Goal: Task Accomplishment & Management: Manage account settings

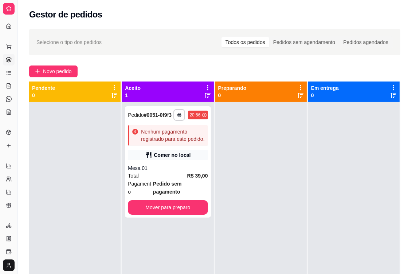
click at [136, 57] on div "**********" at bounding box center [214, 195] width 394 height 340
click at [178, 114] on polyline "button" at bounding box center [179, 113] width 2 height 1
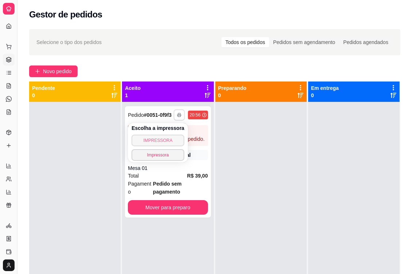
click at [166, 139] on button "IMPRESSORA" at bounding box center [157, 141] width 53 height 12
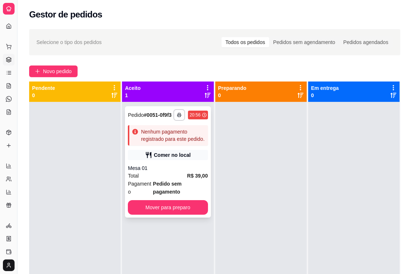
click at [184, 218] on div "**********" at bounding box center [168, 161] width 86 height 111
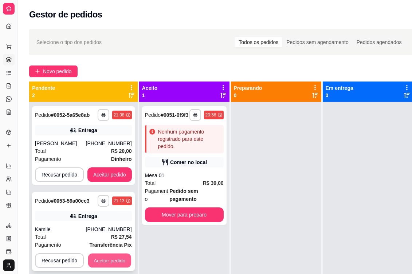
click at [117, 257] on button "Aceitar pedido" at bounding box center [109, 261] width 43 height 14
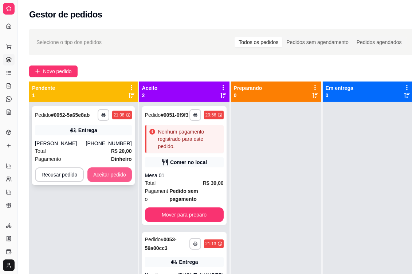
click at [126, 177] on button "Aceitar pedido" at bounding box center [109, 174] width 44 height 15
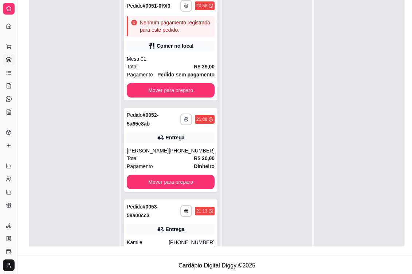
scroll to position [117, 0]
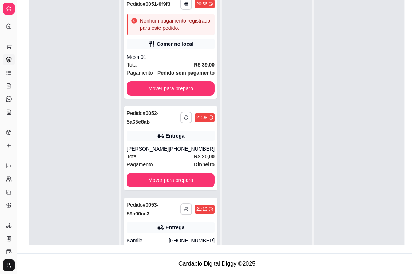
click at [222, 81] on div at bounding box center [267, 128] width 90 height 274
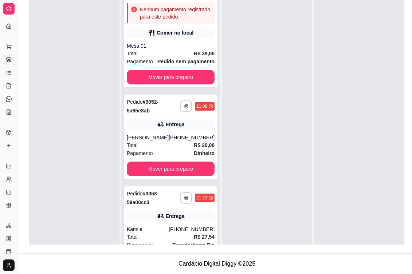
scroll to position [5, 0]
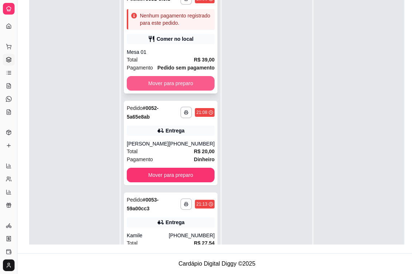
click at [180, 91] on button "Mover para preparo" at bounding box center [171, 83] width 88 height 15
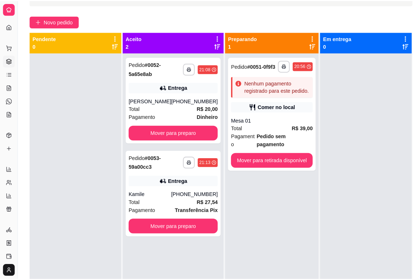
scroll to position [9, 0]
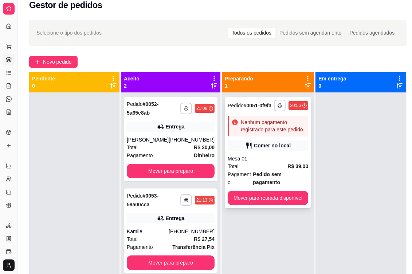
click at [287, 167] on strong "R$ 39,00" at bounding box center [297, 166] width 21 height 6
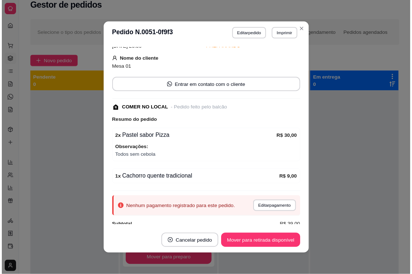
scroll to position [49, 0]
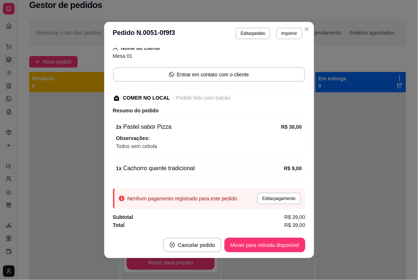
click at [266, 162] on div "1 x Cachorro quente tradicional R$ 9,00" at bounding box center [209, 168] width 192 height 15
click at [285, 245] on button "Mover para retirada disponível" at bounding box center [264, 245] width 80 height 15
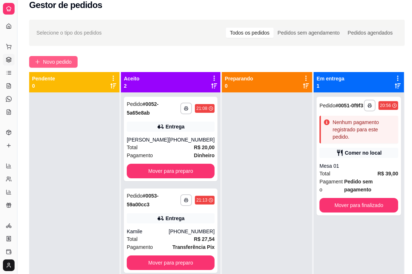
click at [44, 60] on span "Novo pedido" at bounding box center [57, 62] width 29 height 8
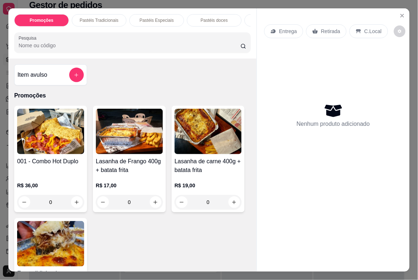
click at [91, 48] on input "Pesquisa" at bounding box center [130, 45] width 222 height 7
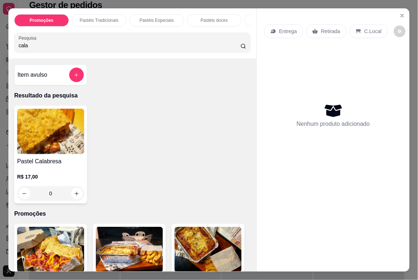
type input "cala"
click at [75, 199] on div "0" at bounding box center [50, 193] width 67 height 15
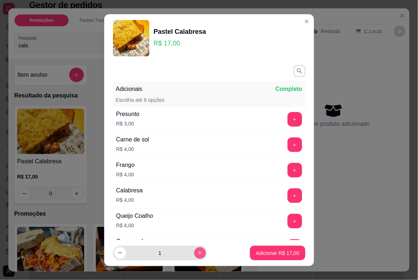
click at [197, 253] on button "increase-product-quantity" at bounding box center [200, 254] width 12 height 12
type input "2"
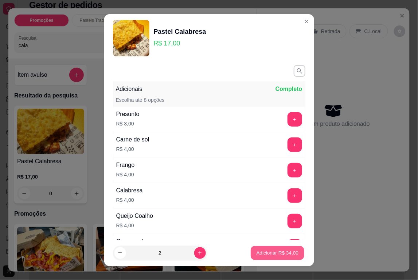
click at [276, 256] on p "Adicionar R$ 34,00" at bounding box center [277, 253] width 42 height 7
type input "2"
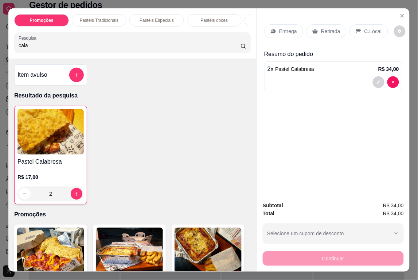
click at [364, 29] on p "C.Local" at bounding box center [372, 31] width 17 height 7
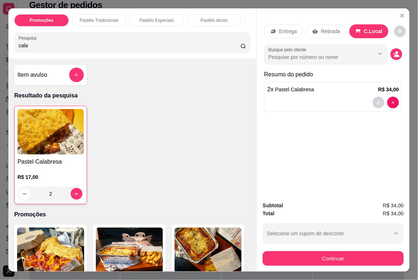
click at [332, 28] on p "Retirada" at bounding box center [330, 31] width 19 height 7
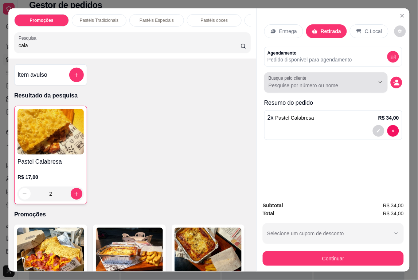
click at [317, 78] on div at bounding box center [325, 82] width 115 height 15
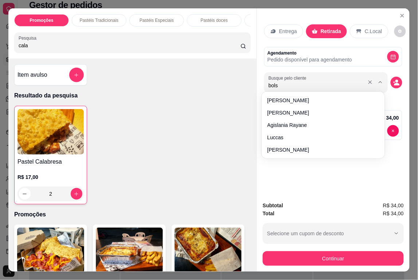
type input "bolso"
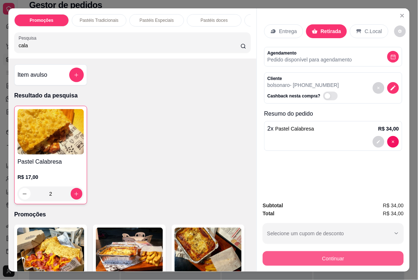
click at [355, 257] on button "Continuar" at bounding box center [333, 259] width 141 height 15
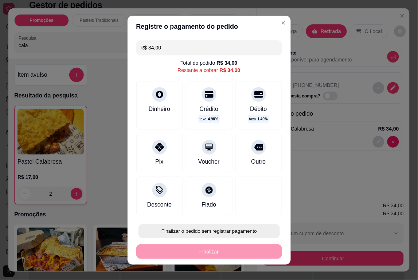
click at [243, 230] on button "Finalizar o pedido sem registrar pagamento" at bounding box center [208, 231] width 141 height 14
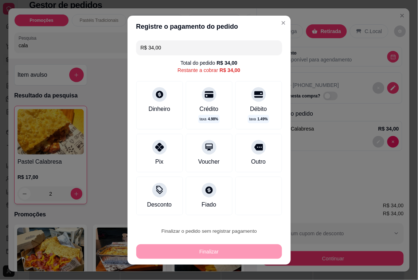
click at [251, 212] on button "Confirmar" at bounding box center [249, 210] width 27 height 11
type input "0"
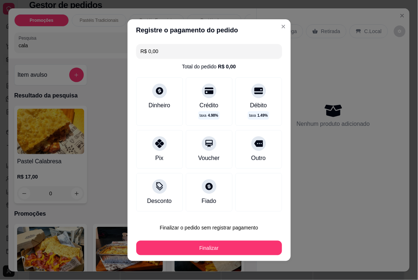
type input "R$ 0,00"
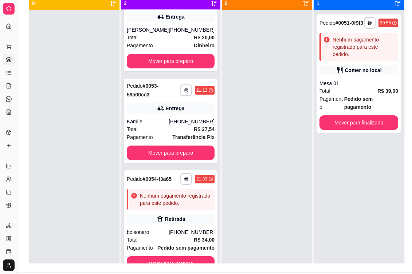
scroll to position [117, 0]
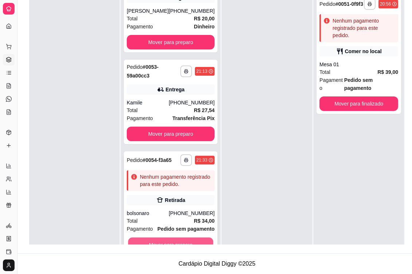
click at [191, 241] on button "Mover para preparo" at bounding box center [170, 245] width 85 height 14
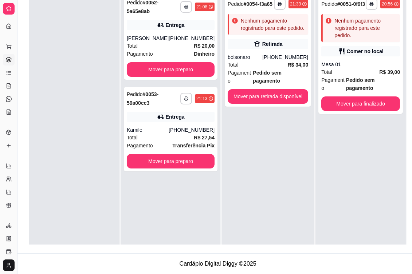
scroll to position [0, 0]
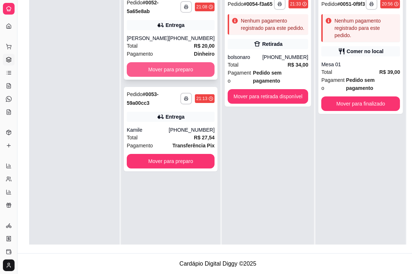
click at [185, 67] on button "Mover para preparo" at bounding box center [171, 69] width 88 height 15
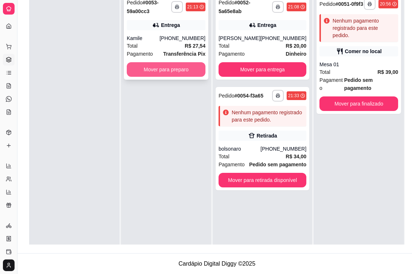
click at [181, 66] on button "Mover para preparo" at bounding box center [166, 69] width 79 height 15
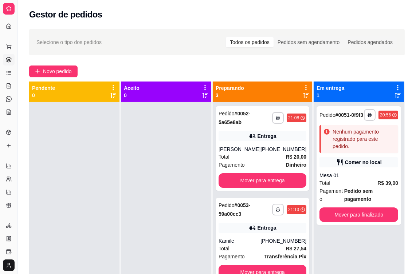
click at [225, 68] on div "Novo pedido" at bounding box center [216, 72] width 375 height 12
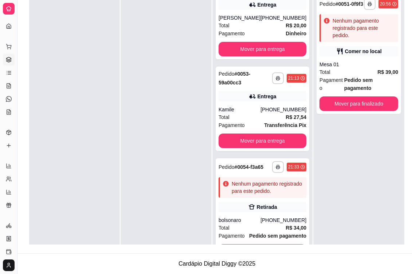
scroll to position [21, 0]
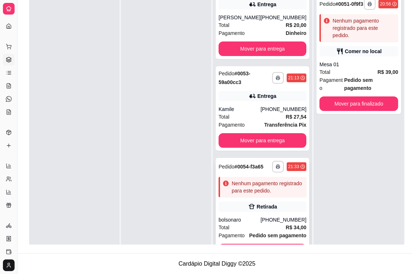
click at [293, 162] on div "21:33" at bounding box center [297, 166] width 20 height 9
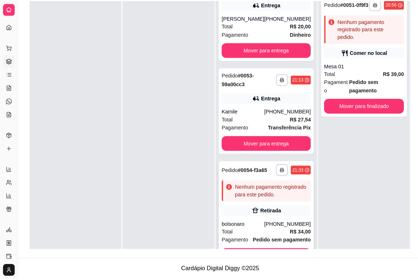
scroll to position [111, 0]
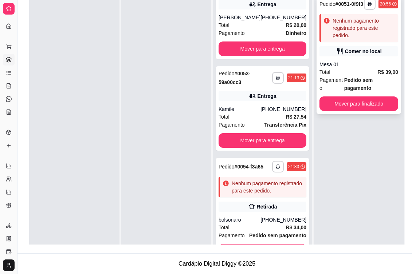
click at [374, 71] on div "Total R$ 39,00" at bounding box center [358, 72] width 79 height 8
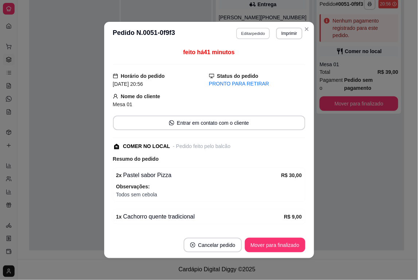
click at [255, 34] on button "Editar pedido" at bounding box center [253, 33] width 34 height 11
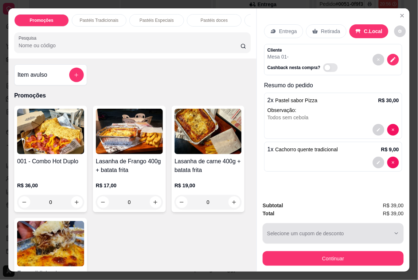
click at [357, 227] on div "button" at bounding box center [328, 233] width 123 height 15
click at [337, 226] on div "button" at bounding box center [328, 233] width 123 height 15
click at [390, 228] on button "Selecione um cupom de desconto" at bounding box center [333, 234] width 141 height 20
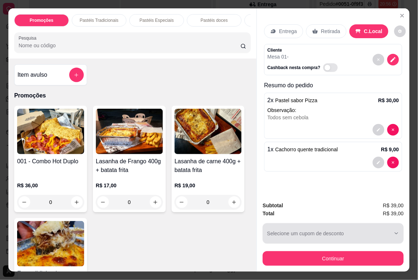
click at [390, 228] on button "Selecione um cupom de desconto" at bounding box center [333, 234] width 141 height 20
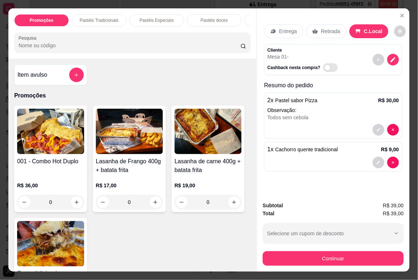
scroll to position [17, 0]
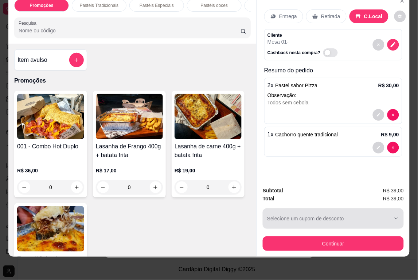
click at [332, 216] on div "button" at bounding box center [328, 219] width 123 height 15
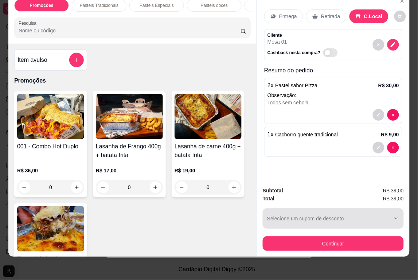
click at [332, 216] on div "button" at bounding box center [328, 219] width 123 height 15
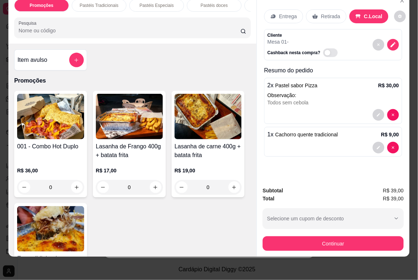
scroll to position [0, 0]
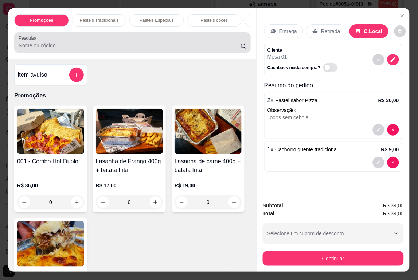
click at [101, 42] on div at bounding box center [133, 42] width 228 height 15
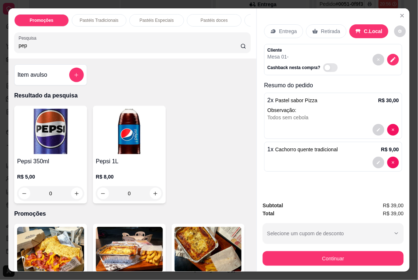
type input "pep"
click at [129, 153] on img at bounding box center [129, 132] width 67 height 46
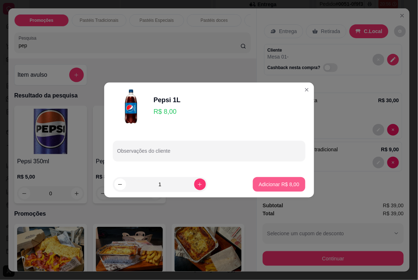
click at [280, 188] on p "Adicionar R$ 8,00" at bounding box center [279, 184] width 40 height 7
type input "1"
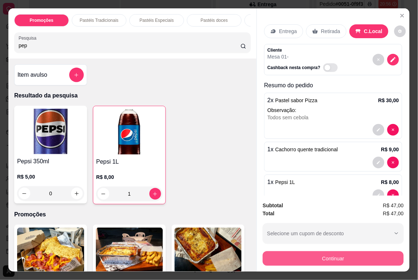
click at [315, 253] on button "Continuar" at bounding box center [333, 259] width 141 height 15
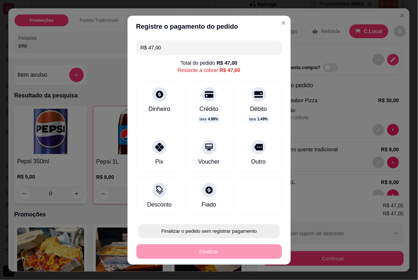
click at [220, 226] on button "Finalizar o pedido sem registrar pagamento" at bounding box center [208, 231] width 141 height 14
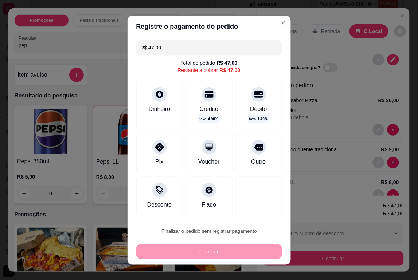
click at [254, 210] on button "Confirmar" at bounding box center [250, 210] width 26 height 11
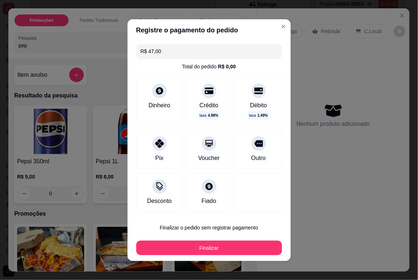
type input "0"
type input "R$ 0,00"
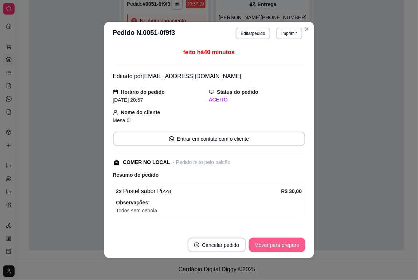
click at [286, 247] on button "Mover para preparo" at bounding box center [277, 245] width 56 height 15
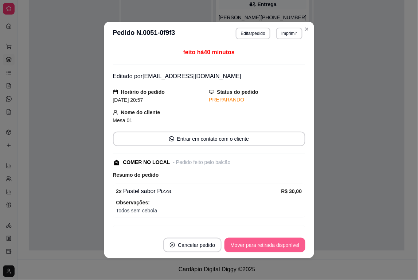
click at [286, 247] on button "Mover para retirada disponível" at bounding box center [264, 245] width 80 height 15
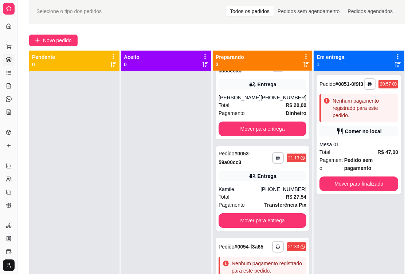
scroll to position [0, 0]
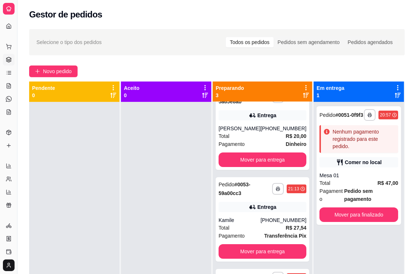
click at [63, 63] on div "**********" at bounding box center [216, 195] width 399 height 340
click at [63, 67] on span "Novo pedido" at bounding box center [57, 71] width 29 height 8
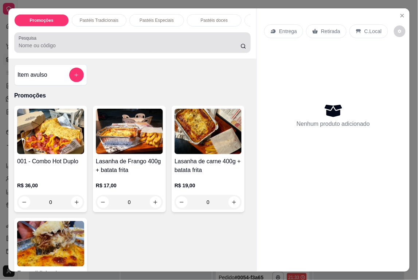
click at [124, 53] on div "Pesquisa" at bounding box center [132, 42] width 236 height 20
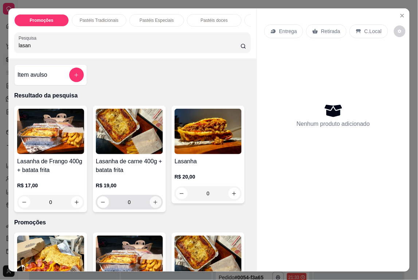
type input "lasan"
click at [153, 205] on icon "increase-product-quantity" at bounding box center [155, 202] width 5 height 5
type input "1"
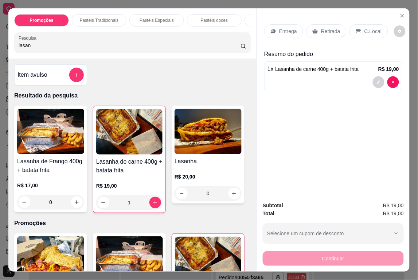
drag, startPoint x: 163, startPoint y: 48, endPoint x: -60, endPoint y: 48, distance: 222.8
click at [0, 48] on html "**********" at bounding box center [209, 140] width 418 height 280
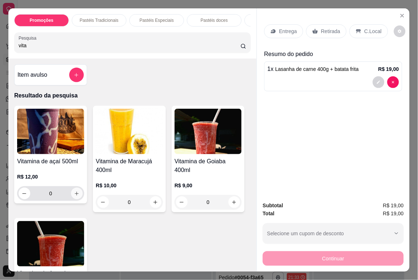
type input "vita"
click at [75, 194] on icon "increase-product-quantity" at bounding box center [76, 193] width 5 height 5
type input "1"
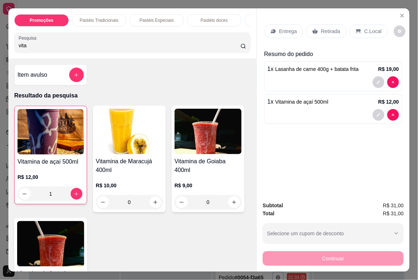
click at [332, 28] on p "Retirada" at bounding box center [330, 31] width 19 height 7
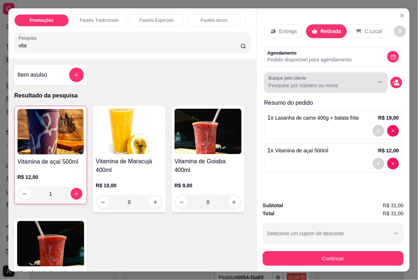
click at [345, 83] on input "Busque pelo cliente" at bounding box center [315, 85] width 94 height 7
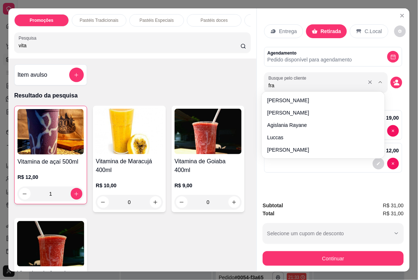
type input "fran"
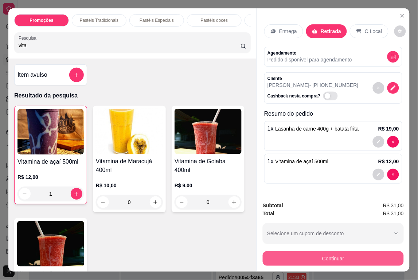
click at [353, 257] on button "Continuar" at bounding box center [333, 259] width 141 height 15
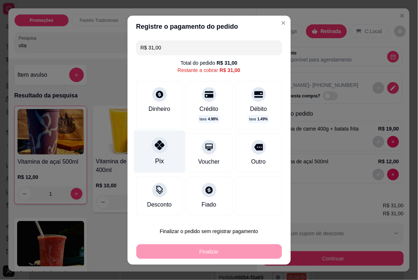
click at [161, 151] on div "Pix" at bounding box center [159, 151] width 51 height 43
type input "R$ 0,00"
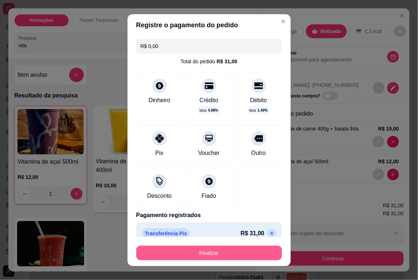
click at [233, 253] on button "Finalizar" at bounding box center [209, 253] width 146 height 15
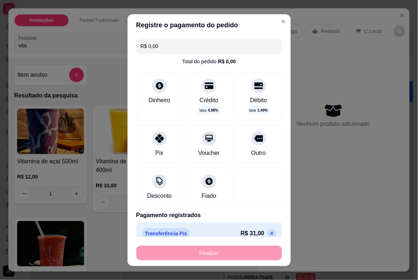
type input "0"
type input "-R$ 31,00"
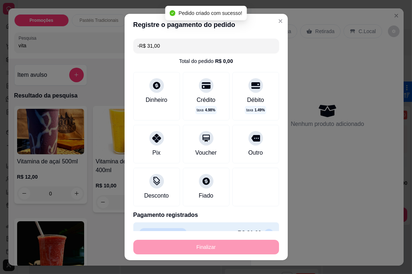
click at [402, 15] on div "Gestor de pedidos" at bounding box center [220, 15] width 383 height 12
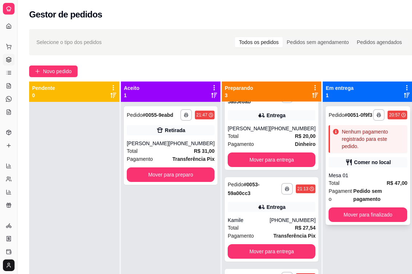
click at [362, 167] on div "**********" at bounding box center [368, 165] width 84 height 119
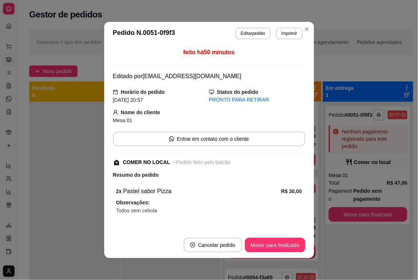
drag, startPoint x: 303, startPoint y: 140, endPoint x: 302, endPoint y: 150, distance: 10.2
click at [302, 150] on div "feito há 50 minutos Editado por [EMAIL_ADDRESS][DOMAIN_NAME] Horário do pedido …" at bounding box center [209, 138] width 210 height 187
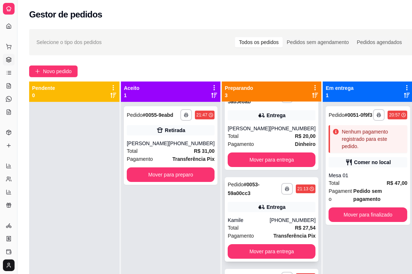
click at [273, 232] on span "Transferência Pix" at bounding box center [294, 236] width 42 height 8
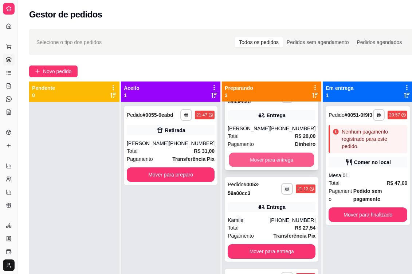
click at [257, 155] on button "Mover para entrega" at bounding box center [271, 160] width 85 height 14
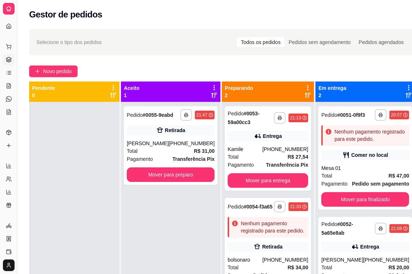
scroll to position [97, 0]
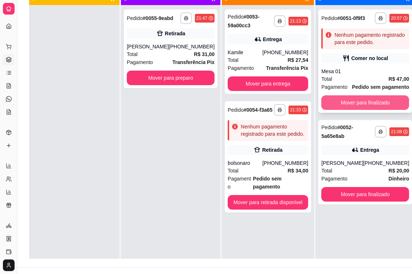
click at [362, 110] on button "Mover para finalizado" at bounding box center [365, 102] width 88 height 15
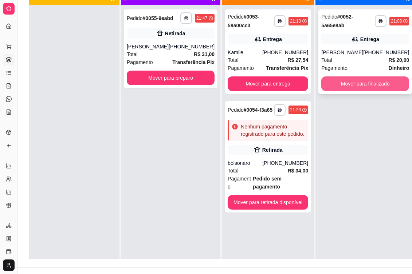
click at [357, 86] on button "Mover para finalizado" at bounding box center [365, 83] width 88 height 15
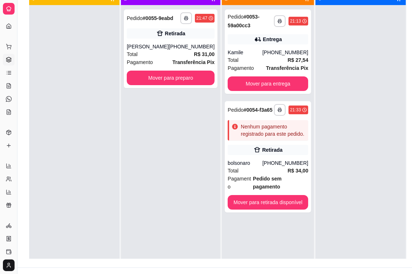
click at [73, 180] on div at bounding box center [74, 142] width 90 height 274
click at [181, 82] on button "Mover para preparo" at bounding box center [170, 78] width 85 height 14
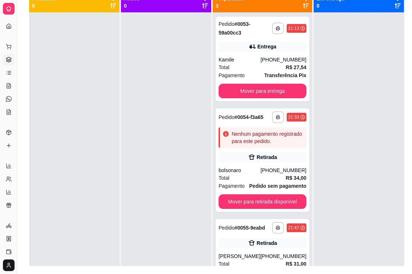
scroll to position [93, 0]
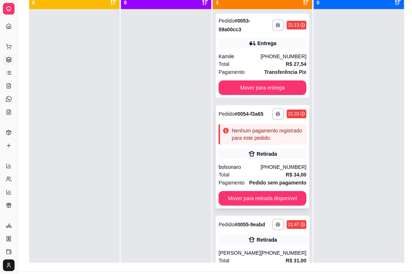
click at [284, 129] on div "Nenhum pagamento registrado para este pedido." at bounding box center [268, 134] width 72 height 15
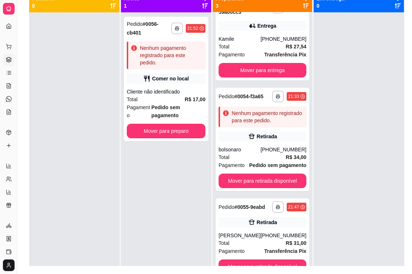
scroll to position [117, 0]
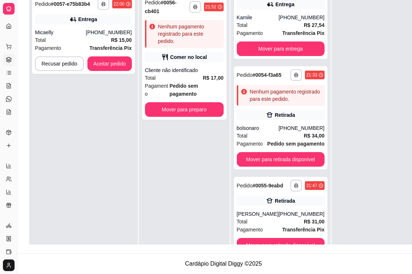
click at [204, 203] on div "**********" at bounding box center [184, 128] width 90 height 274
click at [112, 154] on div "**********" at bounding box center [83, 128] width 109 height 274
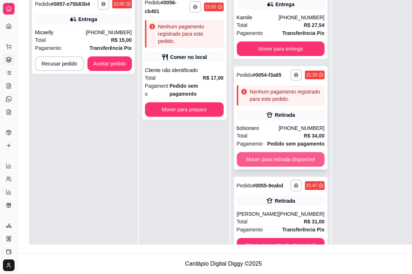
click at [304, 154] on button "Mover para retirada disponível" at bounding box center [281, 159] width 88 height 15
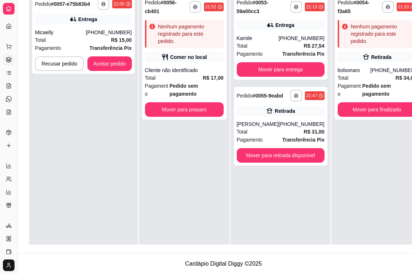
scroll to position [0, 0]
click at [391, 109] on button "Mover para finalizado" at bounding box center [377, 109] width 79 height 15
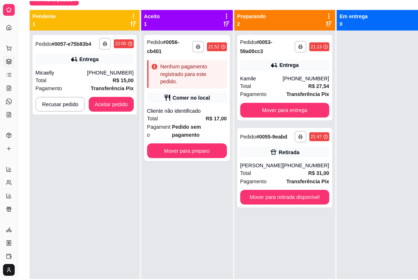
scroll to position [72, 0]
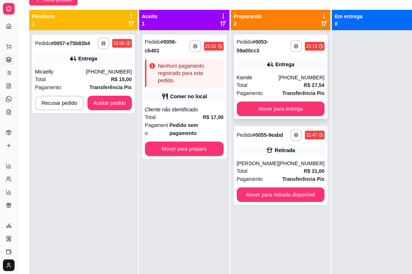
click at [301, 100] on div "**********" at bounding box center [281, 77] width 94 height 84
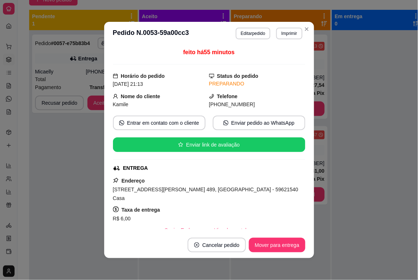
click at [308, 33] on header "**********" at bounding box center [209, 33] width 210 height 23
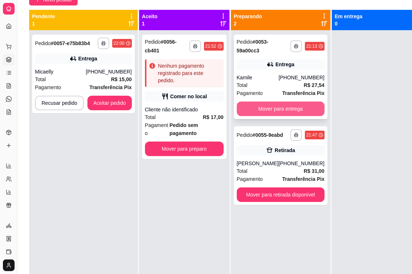
click at [288, 107] on button "Mover para entrega" at bounding box center [281, 109] width 88 height 15
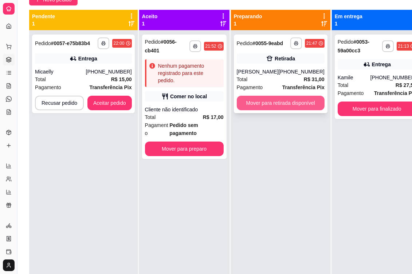
click at [305, 109] on button "Mover para retirada disponível" at bounding box center [281, 103] width 88 height 15
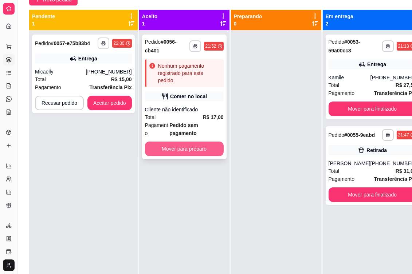
click at [192, 148] on button "Mover para preparo" at bounding box center [184, 149] width 79 height 15
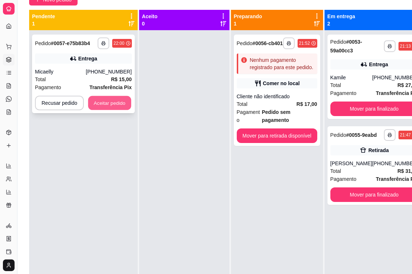
click at [118, 105] on button "Aceitar pedido" at bounding box center [109, 103] width 43 height 14
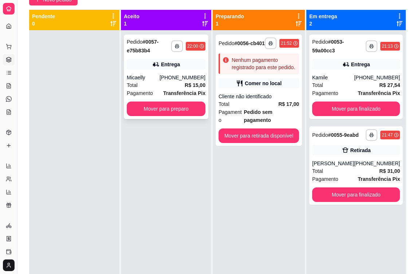
click at [161, 86] on div "Total R$ 15,00" at bounding box center [166, 85] width 79 height 8
click at [161, 169] on div "**********" at bounding box center [166, 167] width 90 height 274
click at [259, 256] on div "**********" at bounding box center [259, 167] width 92 height 274
click at [56, 1] on span "Novo pedido" at bounding box center [57, 0] width 29 height 8
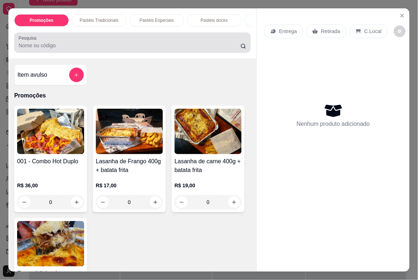
click at [85, 53] on div "Pesquisa" at bounding box center [132, 42] width 236 height 20
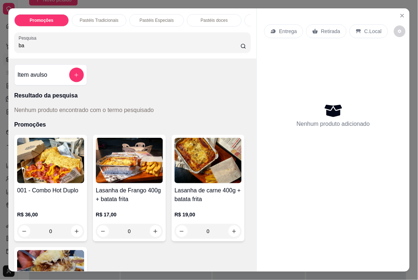
type input "b"
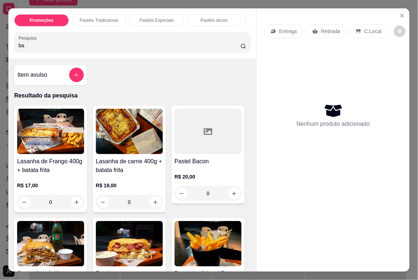
type input "b"
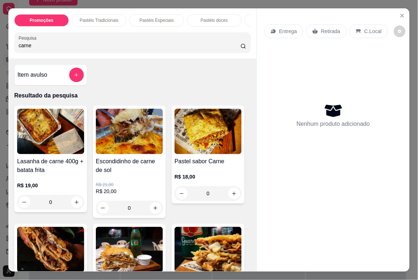
type input "carne"
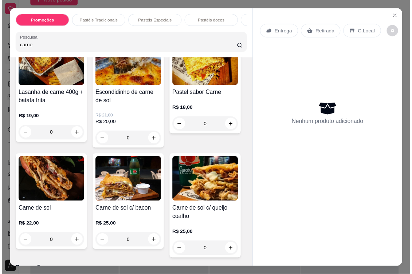
scroll to position [90, 0]
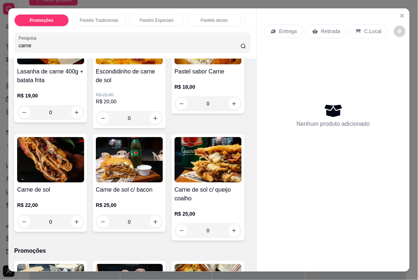
click at [77, 224] on div "0" at bounding box center [50, 222] width 67 height 15
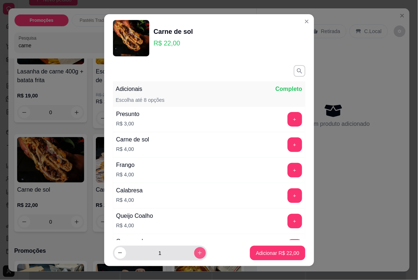
click at [197, 251] on icon "increase-product-quantity" at bounding box center [199, 253] width 5 height 5
type input "2"
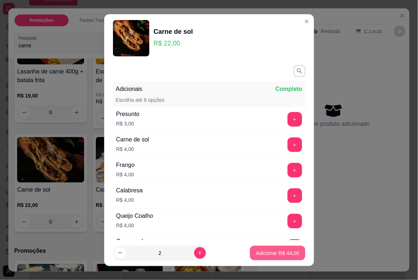
click at [279, 259] on button "Adicionar R$ 44,00" at bounding box center [277, 253] width 55 height 15
type input "2"
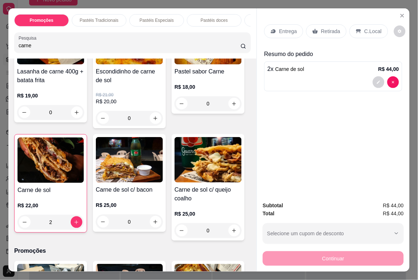
click at [364, 30] on p "C.Local" at bounding box center [372, 31] width 17 height 7
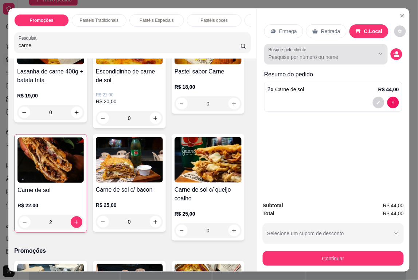
click at [351, 54] on input "Busque pelo cliente" at bounding box center [315, 57] width 94 height 7
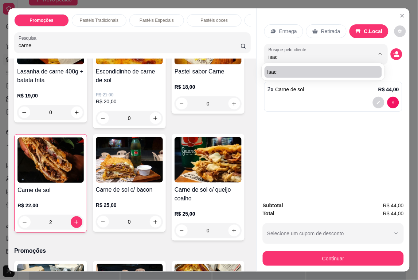
type input "isac"
click at [297, 78] on div "Isac" at bounding box center [323, 72] width 121 height 15
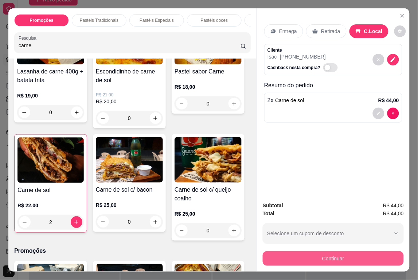
click at [356, 255] on button "Continuar" at bounding box center [333, 259] width 141 height 15
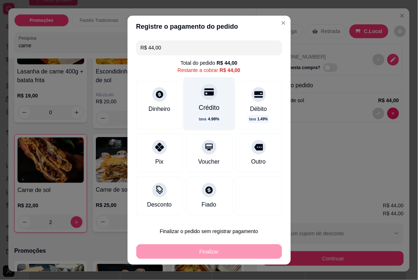
click at [208, 102] on div "Crédito taxa 4.98 %" at bounding box center [208, 103] width 51 height 53
type input "R$ 0,00"
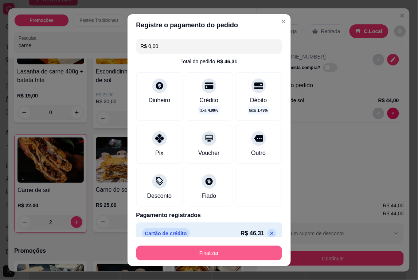
click at [233, 255] on button "Finalizar" at bounding box center [209, 253] width 146 height 15
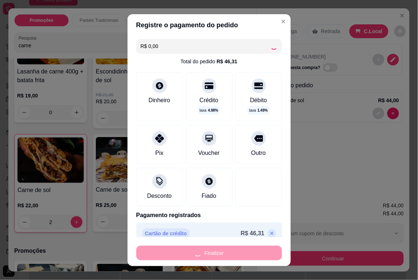
type input "0"
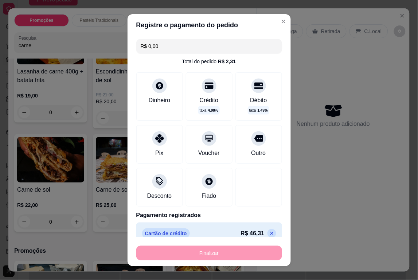
type input "-R$ 44,00"
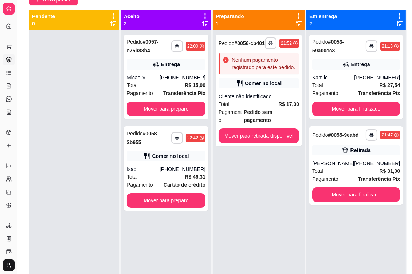
click at [221, 210] on div "**********" at bounding box center [259, 167] width 92 height 274
click at [68, 3] on span "Novo pedido" at bounding box center [57, 0] width 29 height 8
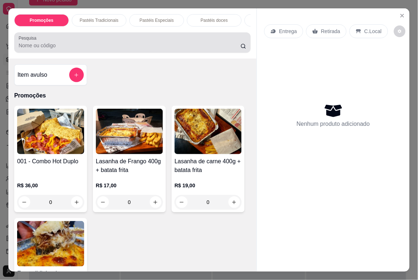
click at [116, 43] on div at bounding box center [133, 42] width 228 height 15
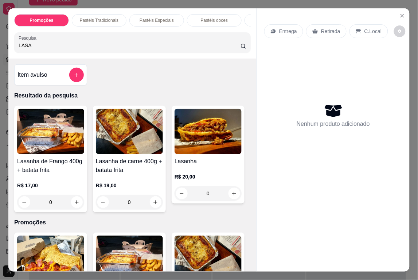
type input "LASA"
click at [230, 196] on div "0" at bounding box center [207, 193] width 67 height 15
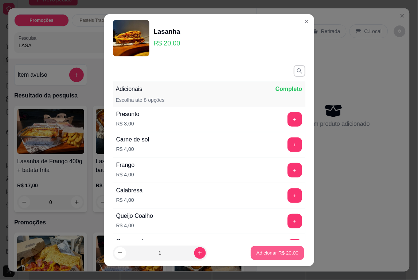
click at [272, 254] on p "Adicionar R$ 20,00" at bounding box center [277, 253] width 42 height 7
type input "1"
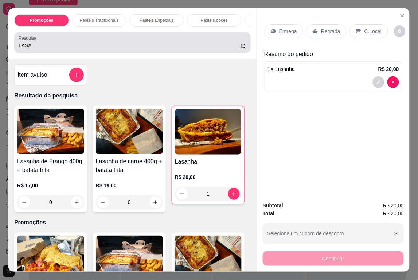
click at [94, 53] on div "Pesquisa LASA" at bounding box center [132, 42] width 236 height 20
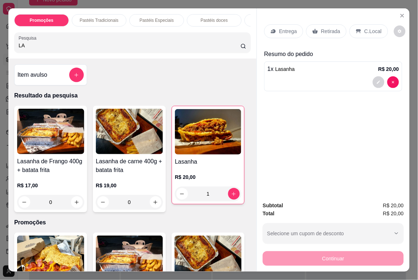
type input "L"
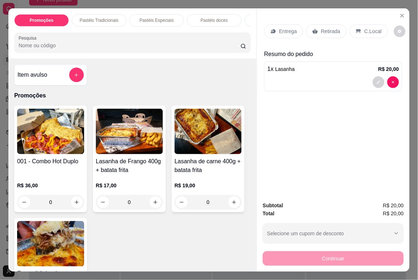
type input "O"
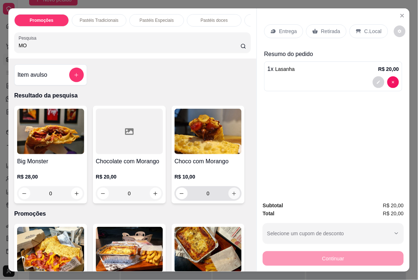
type input "MO"
click at [236, 192] on div "0" at bounding box center [208, 193] width 64 height 15
click at [232, 196] on icon "increase-product-quantity" at bounding box center [234, 194] width 4 height 4
type input "1"
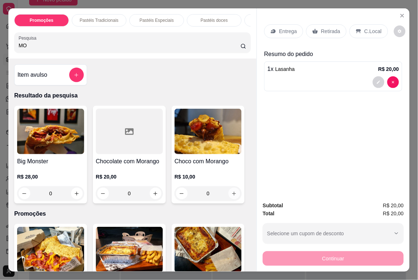
type input "1"
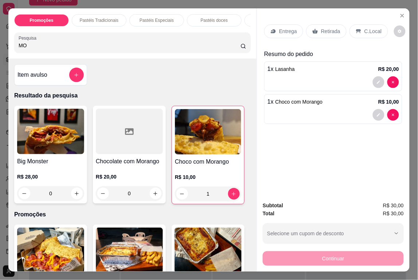
click at [323, 28] on p "Retirada" at bounding box center [330, 31] width 19 height 7
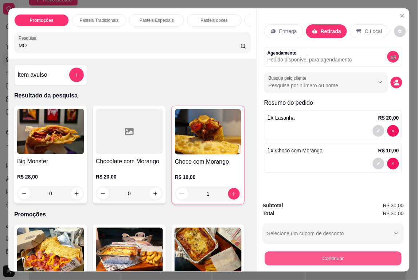
click at [374, 253] on button "Continuar" at bounding box center [333, 259] width 137 height 14
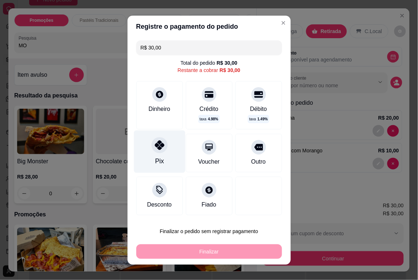
click at [159, 152] on div "Pix" at bounding box center [159, 151] width 51 height 43
type input "R$ 0,00"
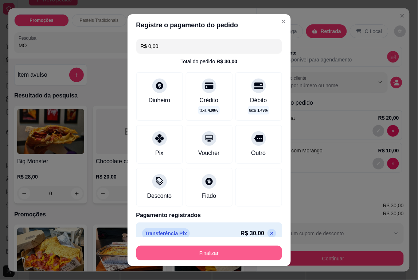
click at [215, 248] on button "Finalizar" at bounding box center [209, 253] width 146 height 15
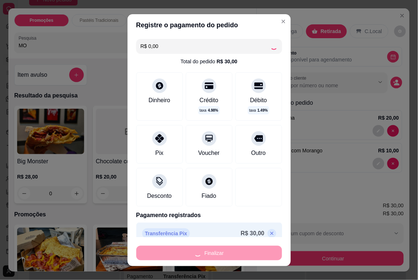
type input "0"
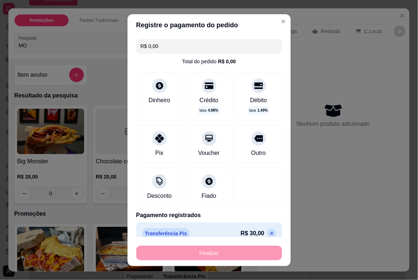
type input "-R$ 30,00"
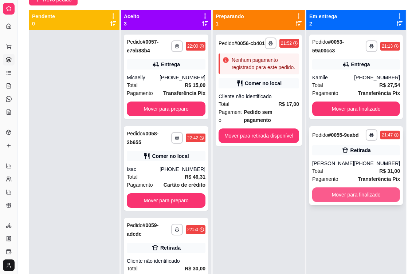
click at [348, 195] on button "Mover para finalizado" at bounding box center [356, 195] width 88 height 15
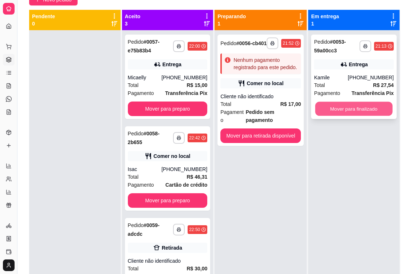
click at [344, 114] on button "Mover para finalizado" at bounding box center [353, 109] width 77 height 14
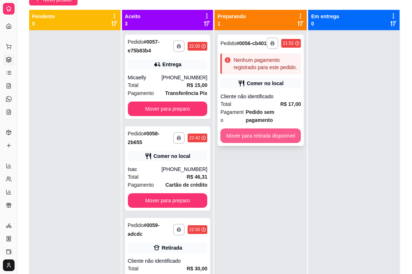
click at [272, 130] on button "Mover para retirada disponível" at bounding box center [260, 136] width 80 height 15
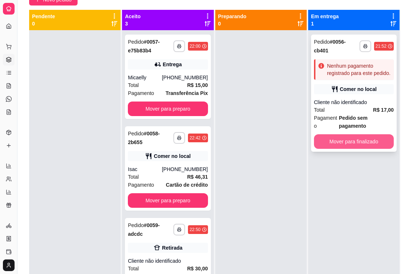
click at [339, 148] on button "Mover para finalizado" at bounding box center [354, 141] width 80 height 15
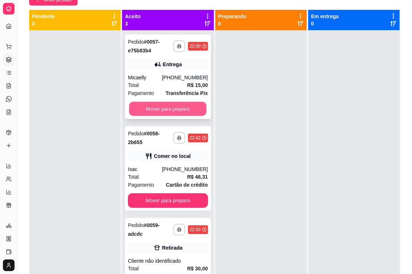
click at [189, 108] on button "Mover para preparo" at bounding box center [168, 109] width 78 height 14
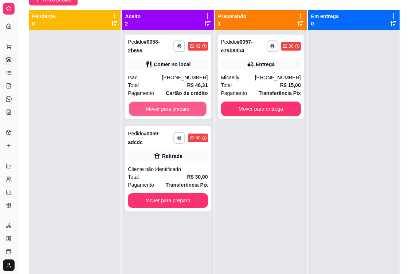
click at [189, 108] on button "Mover para preparo" at bounding box center [168, 109] width 78 height 14
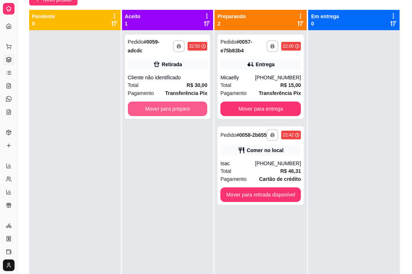
click at [189, 108] on button "Mover para preparo" at bounding box center [168, 109] width 80 height 15
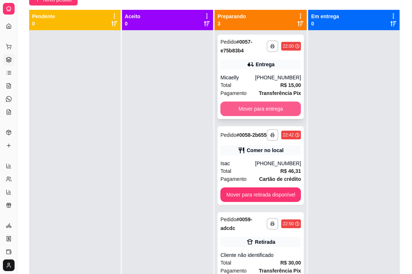
click at [257, 108] on button "Mover para entrega" at bounding box center [260, 109] width 80 height 15
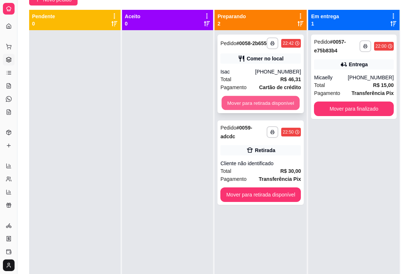
click at [260, 110] on button "Mover para retirada disponível" at bounding box center [261, 103] width 78 height 14
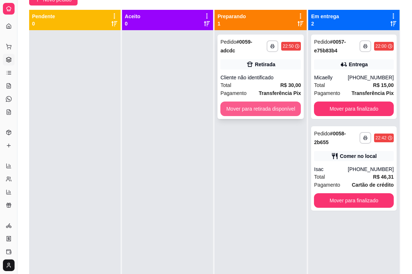
click at [280, 112] on button "Mover para retirada disponível" at bounding box center [260, 109] width 80 height 15
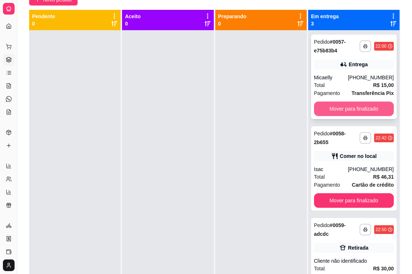
click at [354, 107] on button "Mover para finalizado" at bounding box center [354, 109] width 80 height 15
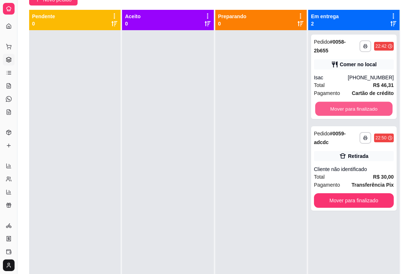
click at [354, 107] on button "Mover para finalizado" at bounding box center [354, 109] width 78 height 14
click at [354, 107] on div "Mover para finalizado" at bounding box center [354, 109] width 80 height 15
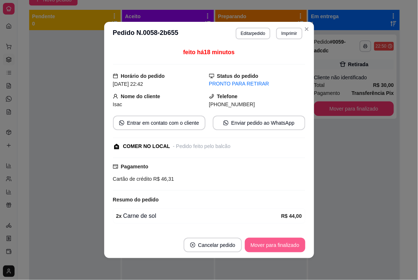
click at [288, 252] on button "Mover para finalizado" at bounding box center [275, 245] width 60 height 15
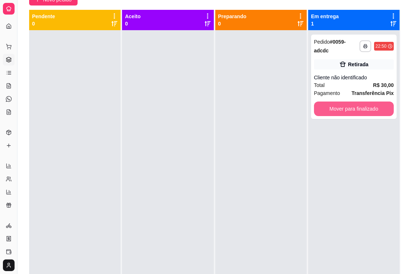
click at [350, 109] on button "Mover para finalizado" at bounding box center [354, 109] width 80 height 15
